Goal: Find specific page/section: Find specific page/section

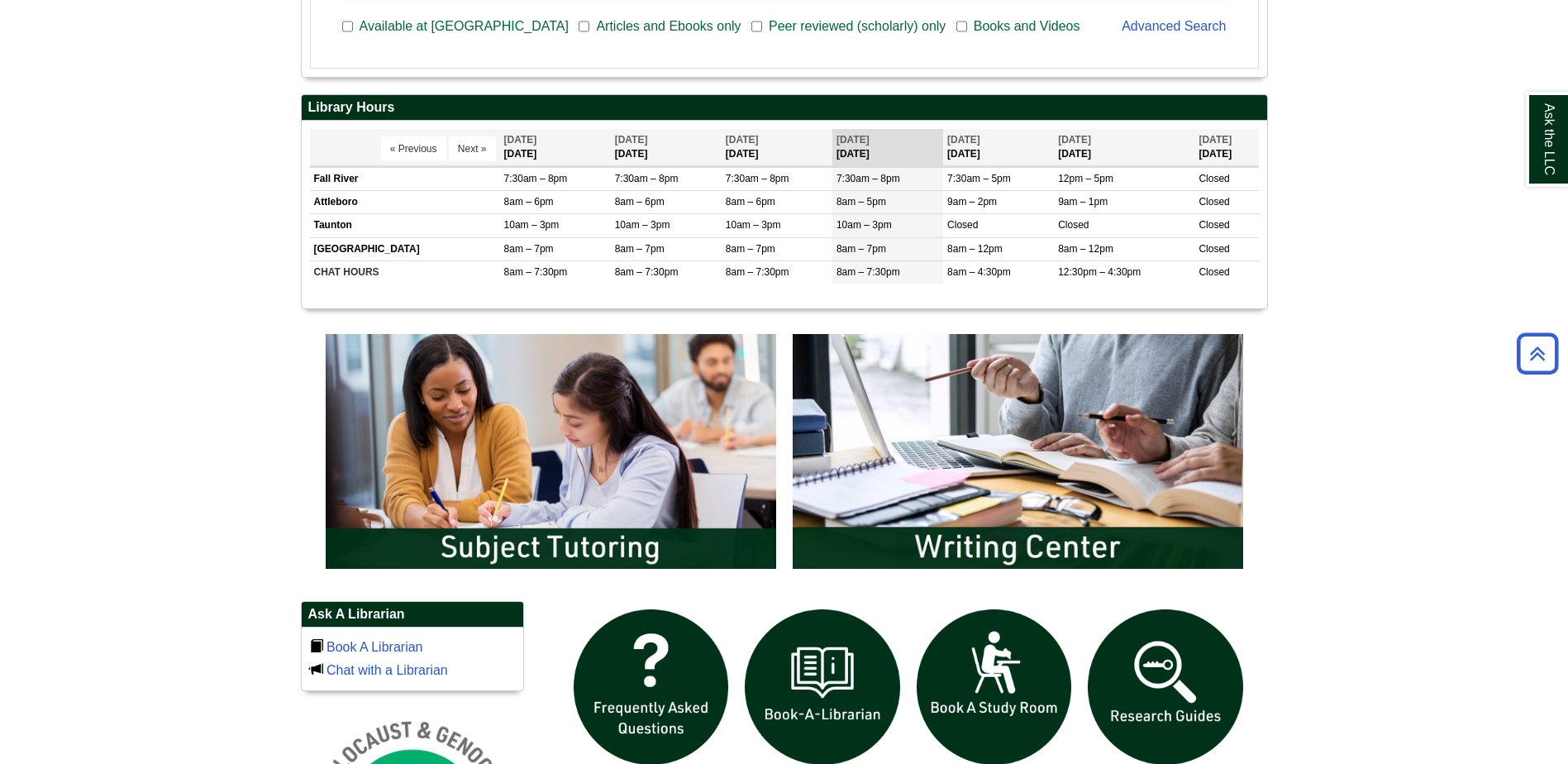
scroll to position [661, 0]
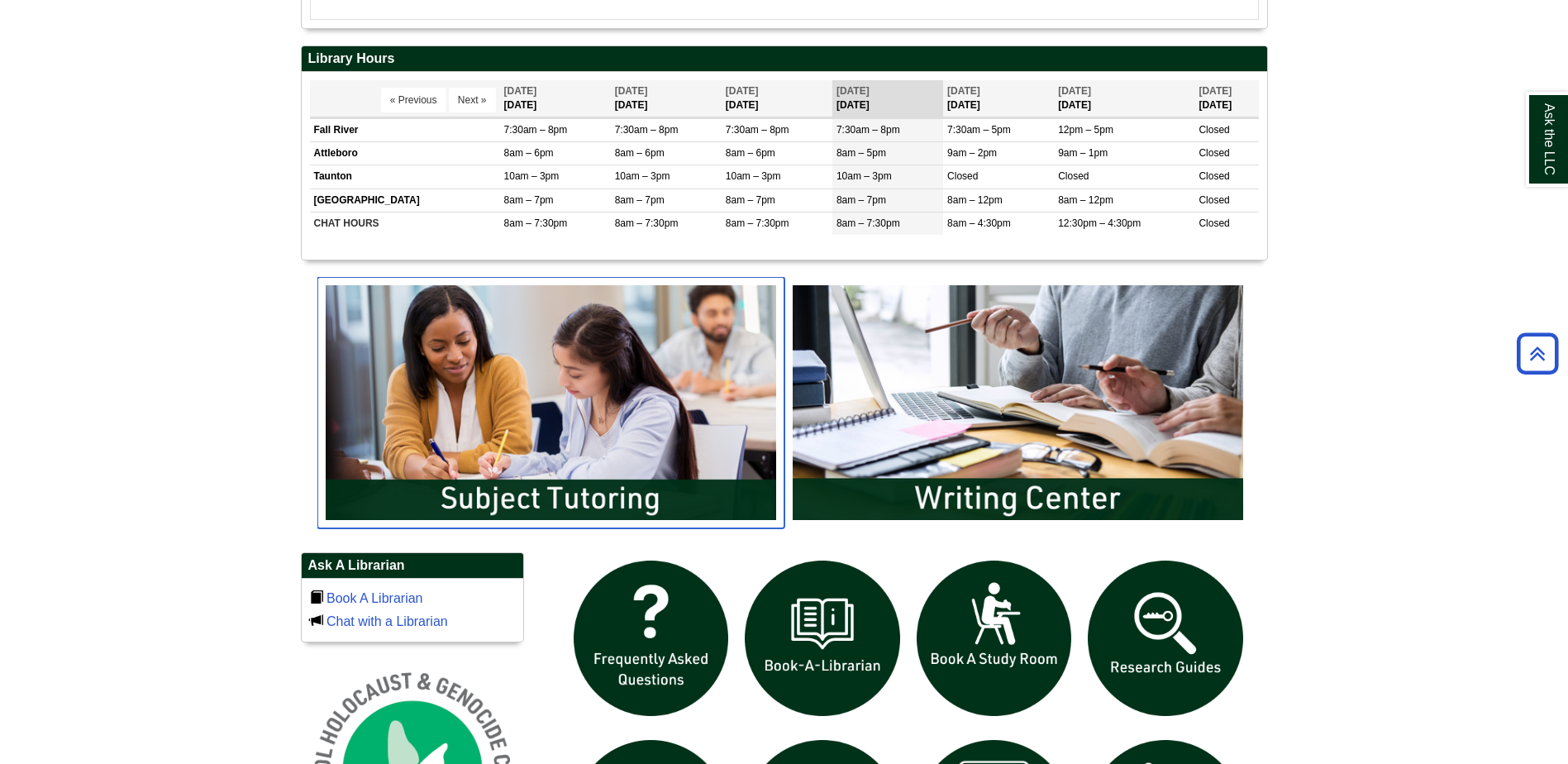
click at [564, 475] on img "slideshow" at bounding box center [551, 402] width 467 height 251
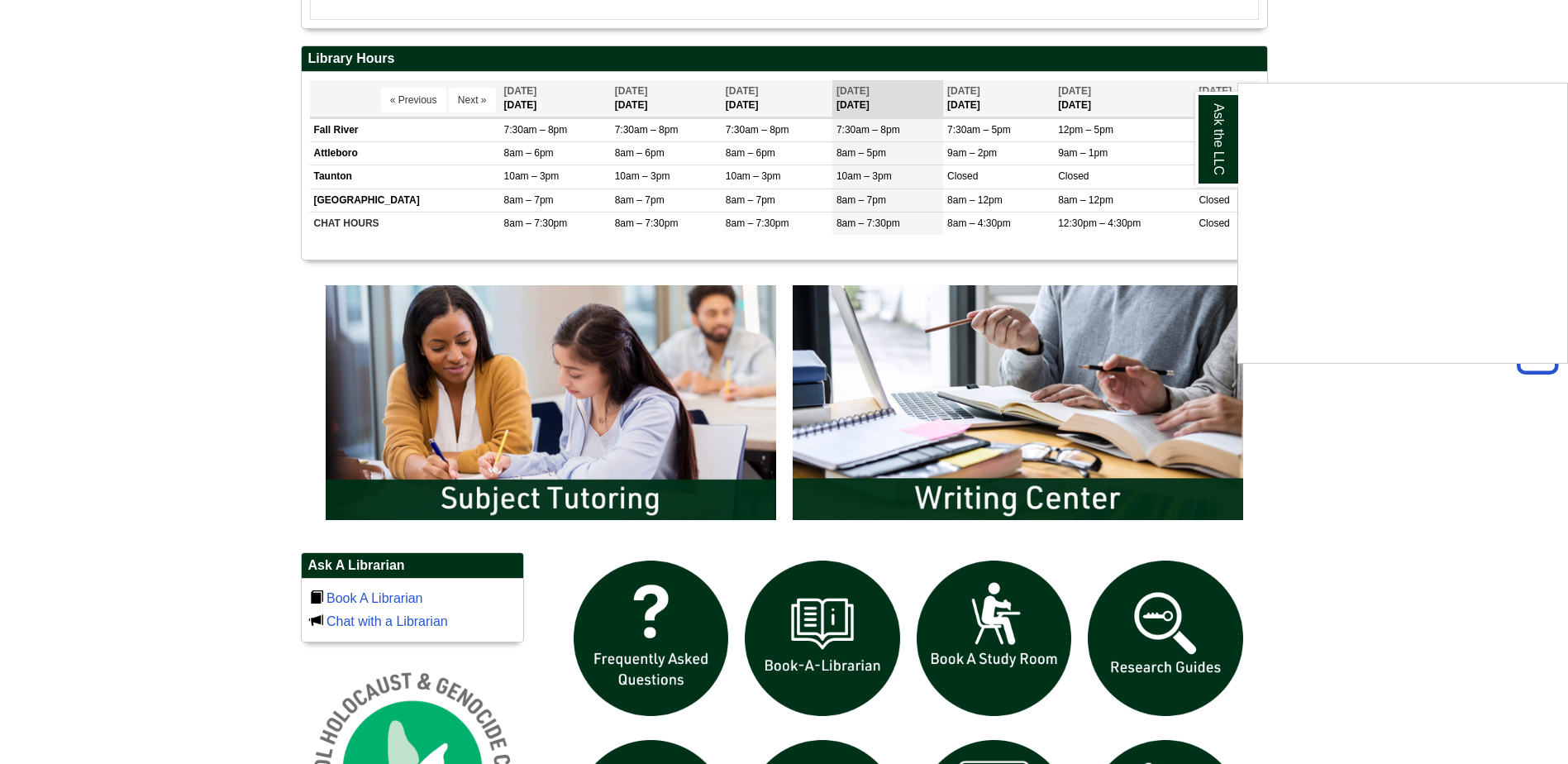
click at [630, 363] on div "Ask the LLC" at bounding box center [784, 382] width 1568 height 764
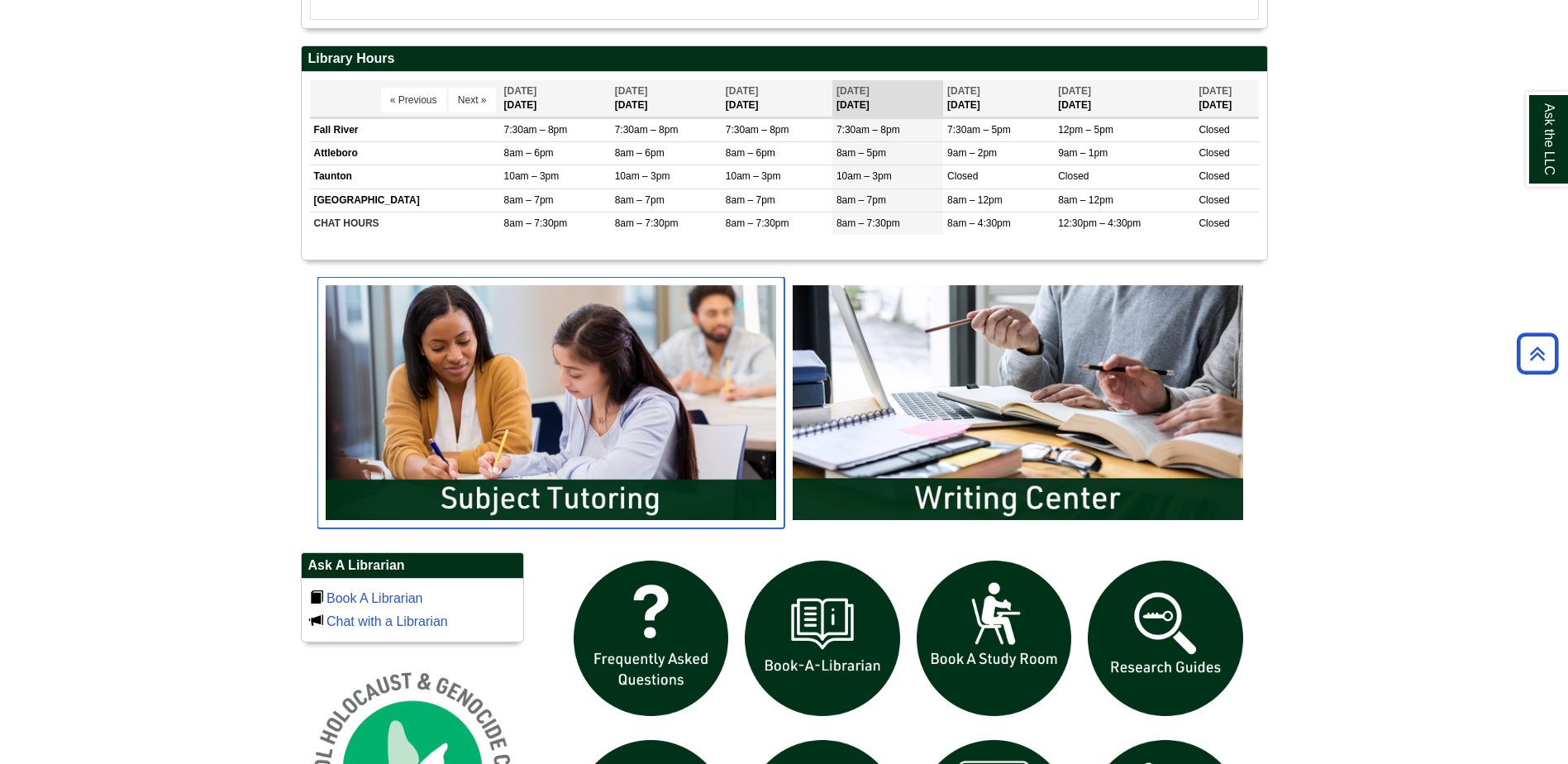
click at [631, 361] on img "slideshow" at bounding box center [551, 402] width 467 height 251
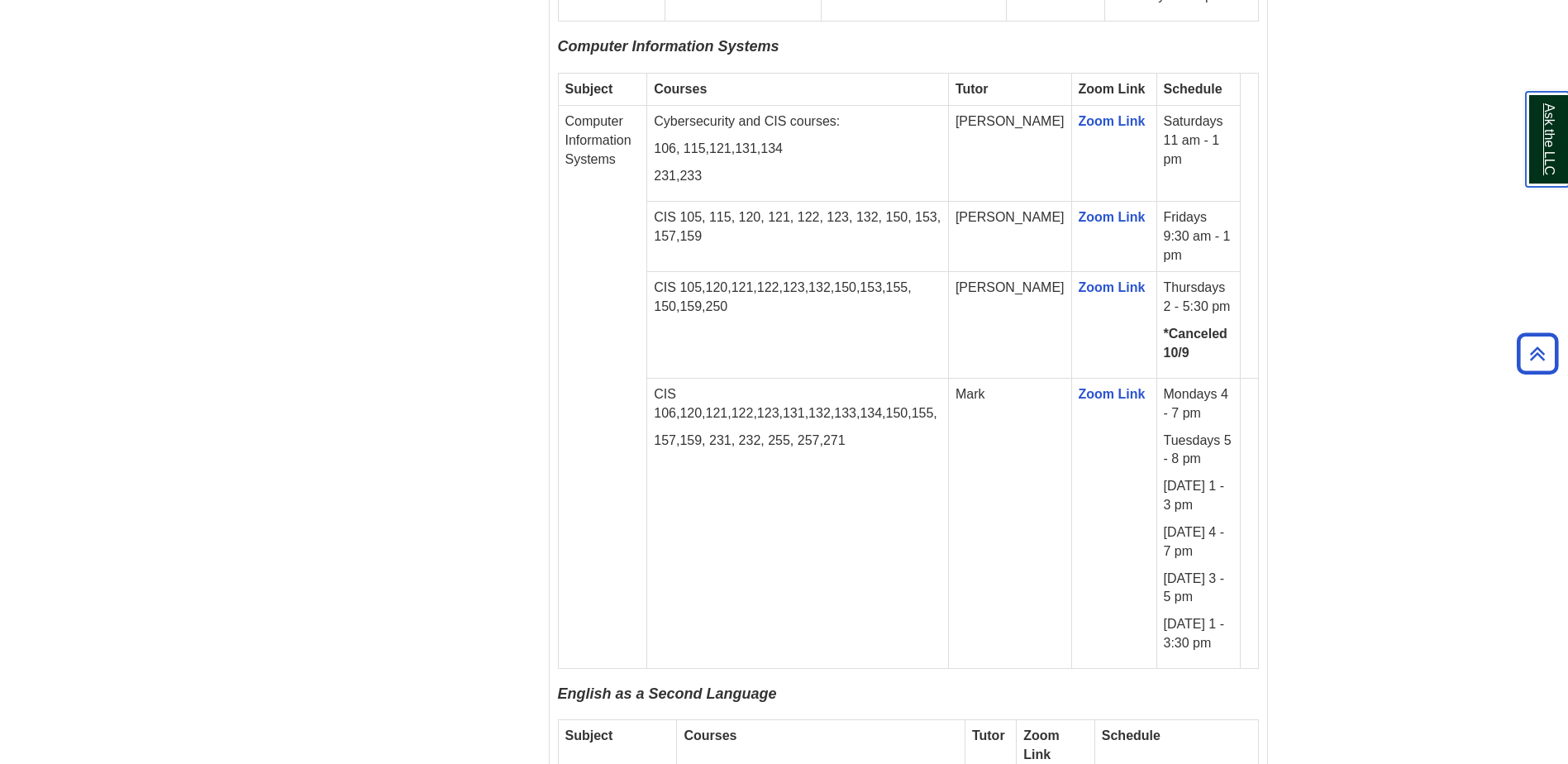
scroll to position [2231, 0]
click at [1078, 211] on link "Zoom Link" at bounding box center [1111, 218] width 67 height 14
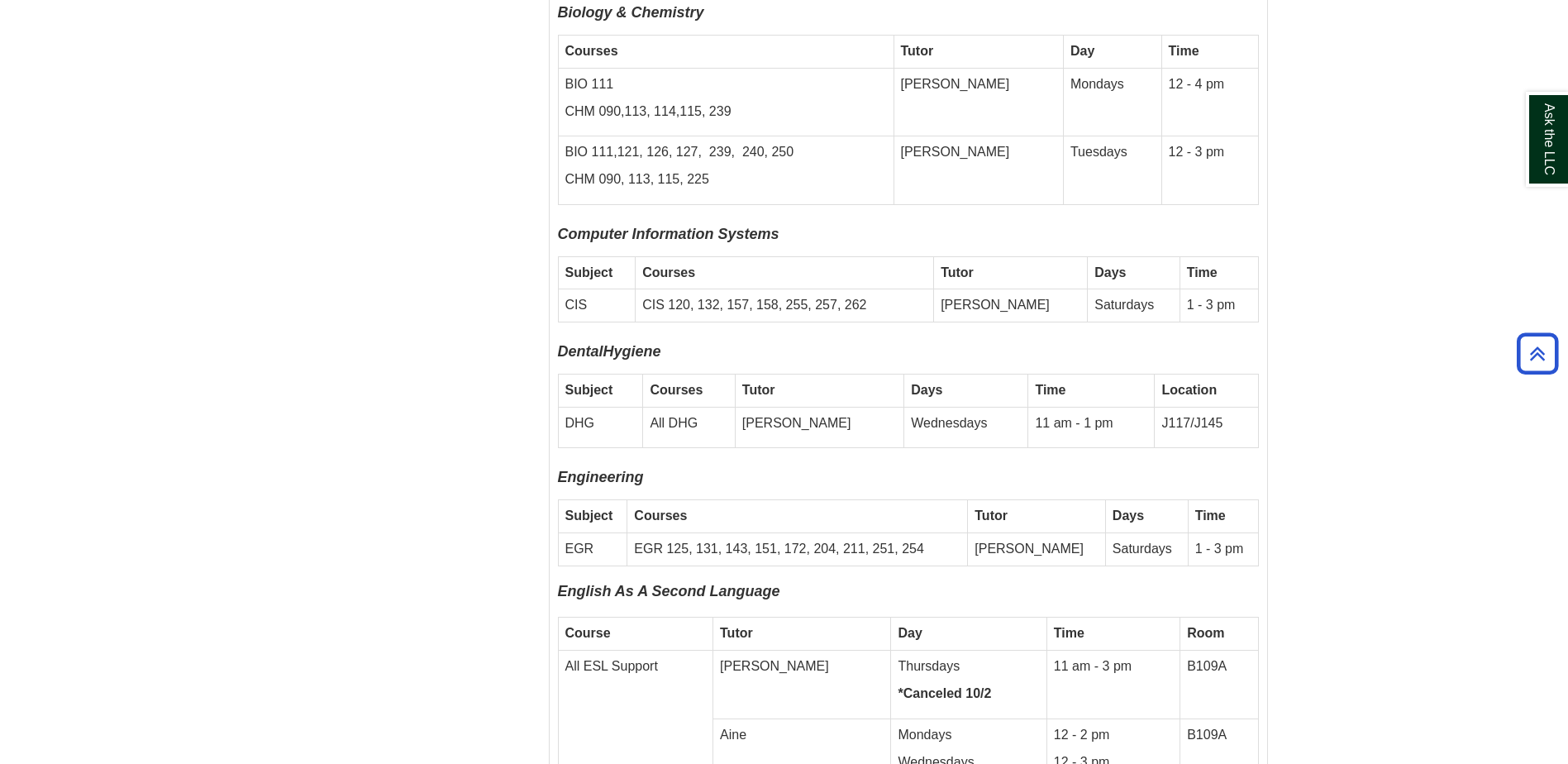
scroll to position [5124, 0]
